Goal: Use online tool/utility

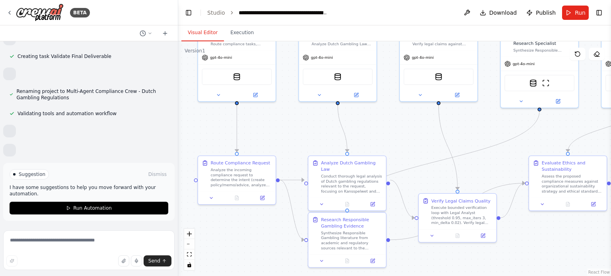
drag, startPoint x: 435, startPoint y: 175, endPoint x: 383, endPoint y: 120, distance: 75.1
click at [383, 120] on div ".deletable-edge-delete-btn { width: 20px; height: 20px; border: 0px solid #ffff…" at bounding box center [394, 158] width 433 height 235
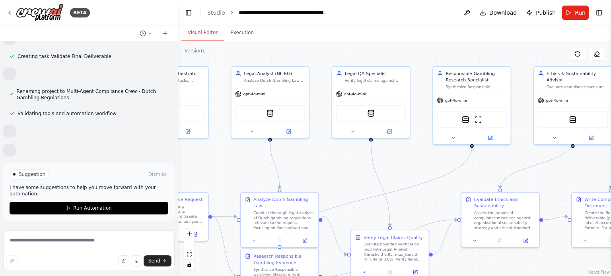
drag, startPoint x: 471, startPoint y: 125, endPoint x: 410, endPoint y: 171, distance: 76.2
click at [410, 171] on div ".deletable-edge-delete-btn { width: 20px; height: 20px; border: 0px solid #ffff…" at bounding box center [394, 158] width 433 height 235
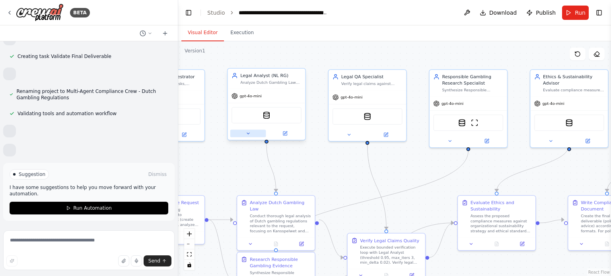
click at [246, 133] on icon at bounding box center [247, 133] width 5 height 5
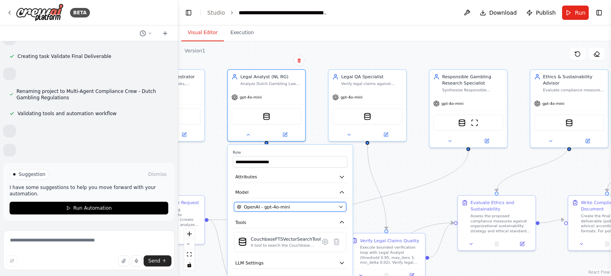
click at [344, 206] on button "OpenAI - gpt-4o-mini" at bounding box center [290, 207] width 112 height 10
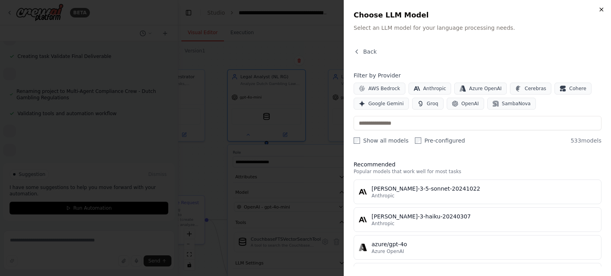
click at [603, 11] on icon "button" at bounding box center [601, 9] width 6 height 6
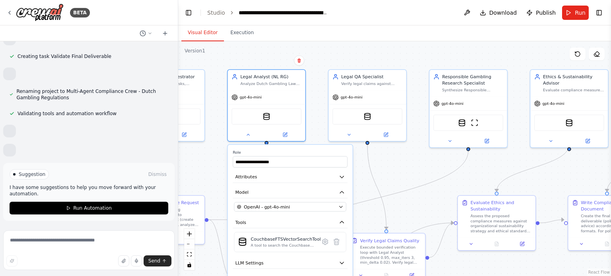
click at [393, 178] on div ".deletable-edge-delete-btn { width: 20px; height: 20px; border: 0px solid #ffff…" at bounding box center [394, 158] width 433 height 235
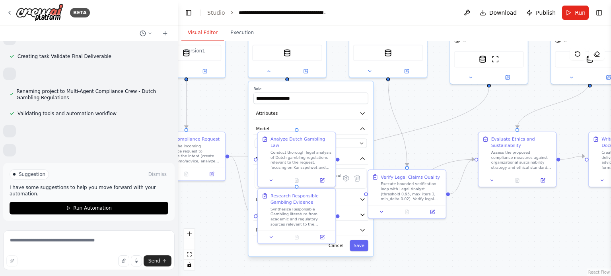
drag, startPoint x: 414, startPoint y: 176, endPoint x: 434, endPoint y: 113, distance: 66.9
click at [434, 113] on div ".deletable-edge-delete-btn { width: 20px; height: 20px; border: 0px solid #ffff…" at bounding box center [394, 158] width 433 height 235
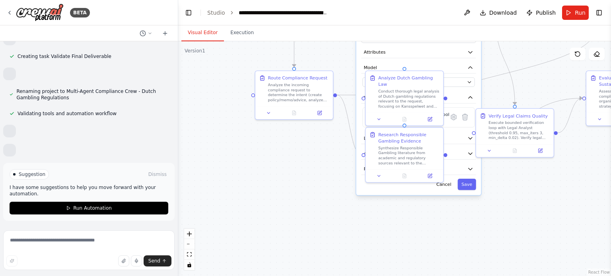
drag, startPoint x: 401, startPoint y: 235, endPoint x: 509, endPoint y: 173, distance: 124.2
click at [509, 173] on div ".deletable-edge-delete-btn { width: 20px; height: 20px; border: 0px solid #ffff…" at bounding box center [394, 158] width 433 height 235
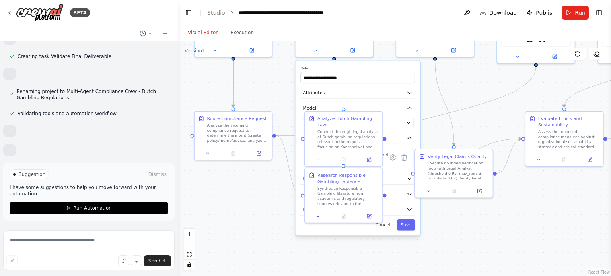
drag, startPoint x: 337, startPoint y: 198, endPoint x: 272, endPoint y: 241, distance: 77.8
click at [272, 241] on div ".deletable-edge-delete-btn { width: 20px; height: 20px; border: 0px solid #ffff…" at bounding box center [394, 158] width 433 height 235
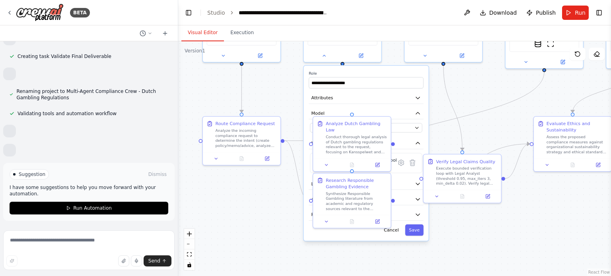
drag, startPoint x: 231, startPoint y: 203, endPoint x: 243, endPoint y: 206, distance: 12.2
click at [243, 206] on div ".deletable-edge-delete-btn { width: 20px; height: 20px; border: 0px solid #ffff…" at bounding box center [394, 158] width 433 height 235
click at [396, 228] on button "Cancel" at bounding box center [390, 230] width 23 height 12
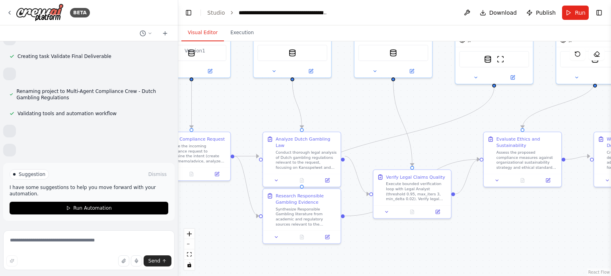
drag, startPoint x: 495, startPoint y: 224, endPoint x: 443, endPoint y: 241, distance: 54.8
click at [443, 241] on div ".deletable-edge-delete-btn { width: 20px; height: 20px; border: 0px solid #ffff…" at bounding box center [394, 158] width 433 height 235
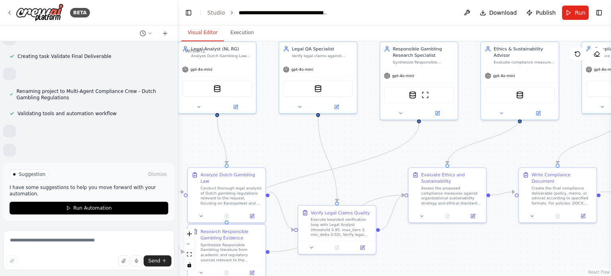
drag, startPoint x: 526, startPoint y: 229, endPoint x: 453, endPoint y: 264, distance: 80.8
click at [453, 264] on div ".deletable-edge-delete-btn { width: 20px; height: 20px; border: 0px solid #ffff…" at bounding box center [394, 158] width 433 height 235
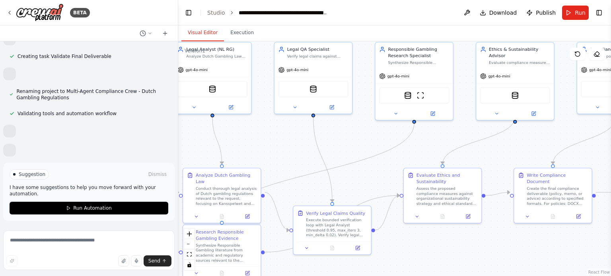
drag, startPoint x: 421, startPoint y: 254, endPoint x: 414, endPoint y: 255, distance: 6.4
click at [414, 255] on div ".deletable-edge-delete-btn { width: 20px; height: 20px; border: 0px solid #ffff…" at bounding box center [394, 158] width 433 height 235
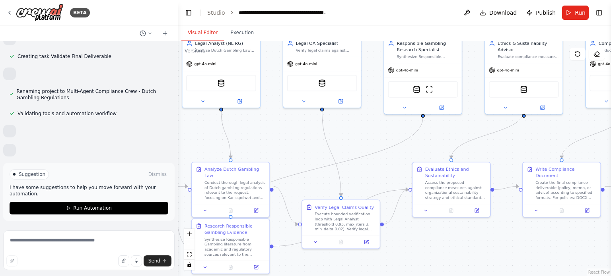
drag, startPoint x: 512, startPoint y: 241, endPoint x: 530, endPoint y: 235, distance: 19.4
click at [530, 235] on div ".deletable-edge-delete-btn { width: 20px; height: 20px; border: 0px solid #ffff…" at bounding box center [394, 158] width 433 height 235
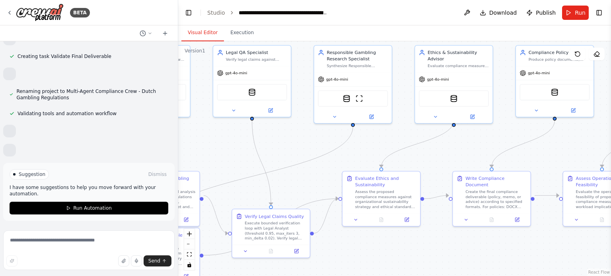
drag, startPoint x: 557, startPoint y: 235, endPoint x: 487, endPoint y: 244, distance: 70.6
click at [487, 244] on div ".deletable-edge-delete-btn { width: 20px; height: 20px; border: 0px solid #ffff…" at bounding box center [394, 158] width 433 height 235
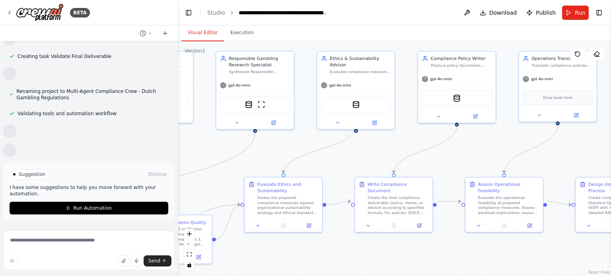
drag, startPoint x: 523, startPoint y: 243, endPoint x: 454, endPoint y: 247, distance: 68.9
click at [454, 247] on div ".deletable-edge-delete-btn { width: 20px; height: 20px; border: 0px solid #ffff…" at bounding box center [394, 158] width 433 height 235
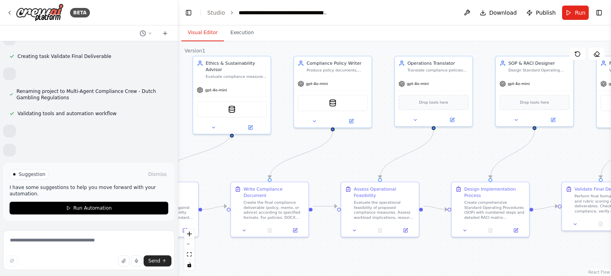
drag, startPoint x: 544, startPoint y: 248, endPoint x: 420, endPoint y: 253, distance: 124.2
click at [420, 253] on div ".deletable-edge-delete-btn { width: 20px; height: 20px; border: 0px solid #ffff…" at bounding box center [394, 158] width 433 height 235
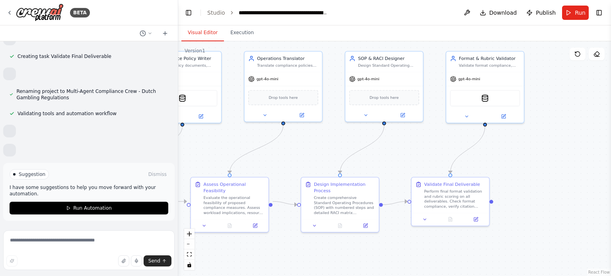
drag, startPoint x: 558, startPoint y: 246, endPoint x: 408, endPoint y: 241, distance: 150.0
click at [408, 241] on div ".deletable-edge-delete-btn { width: 20px; height: 20px; border: 0px solid #ffff…" at bounding box center [394, 158] width 433 height 235
